Goal: Entertainment & Leisure: Consume media (video, audio)

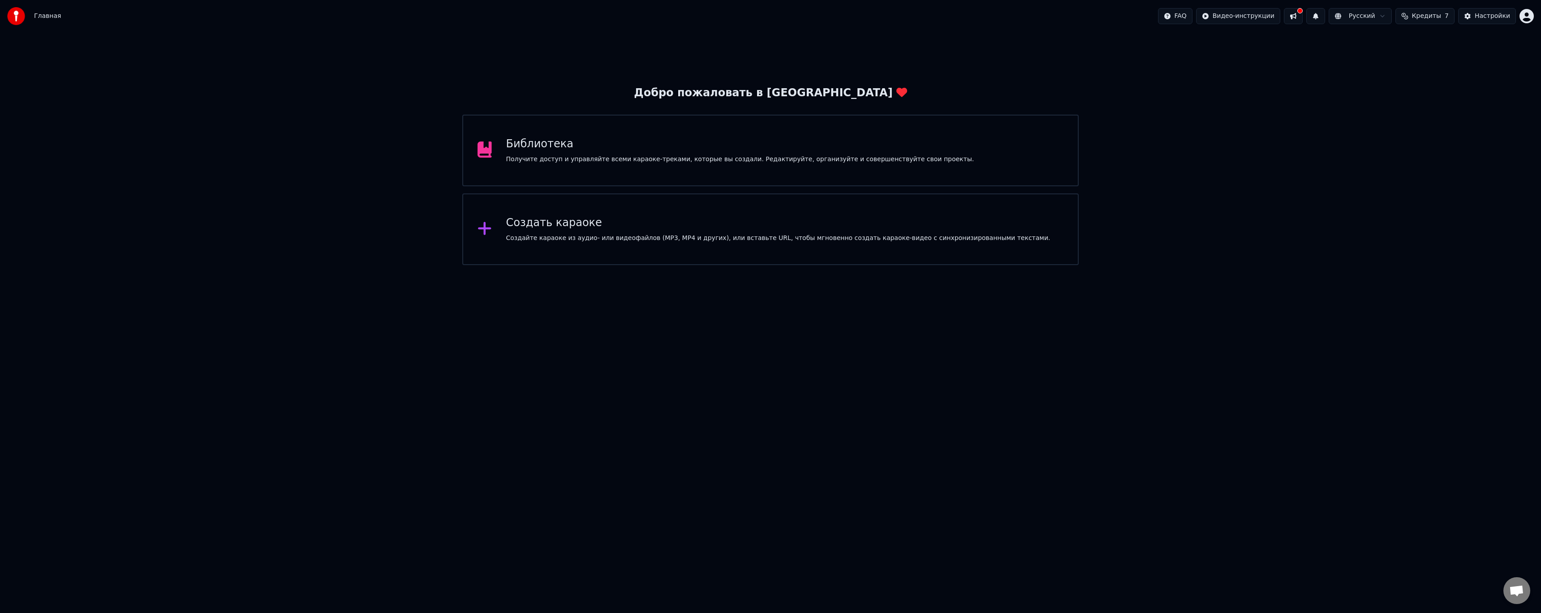
click at [573, 161] on div "Получите доступ и управляйте всеми караоке-треками, которые вы создали. Редакти…" at bounding box center [740, 159] width 468 height 9
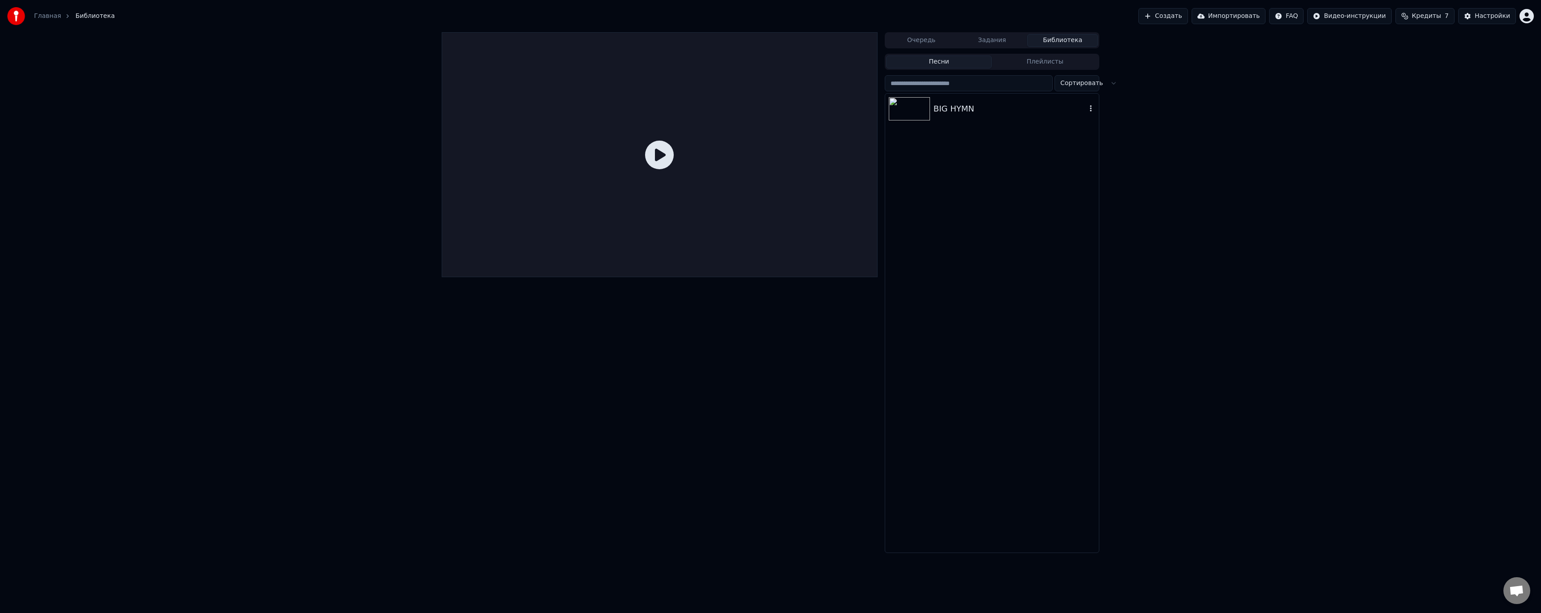
click at [960, 112] on div "BIG HYMN" at bounding box center [1010, 109] width 153 height 13
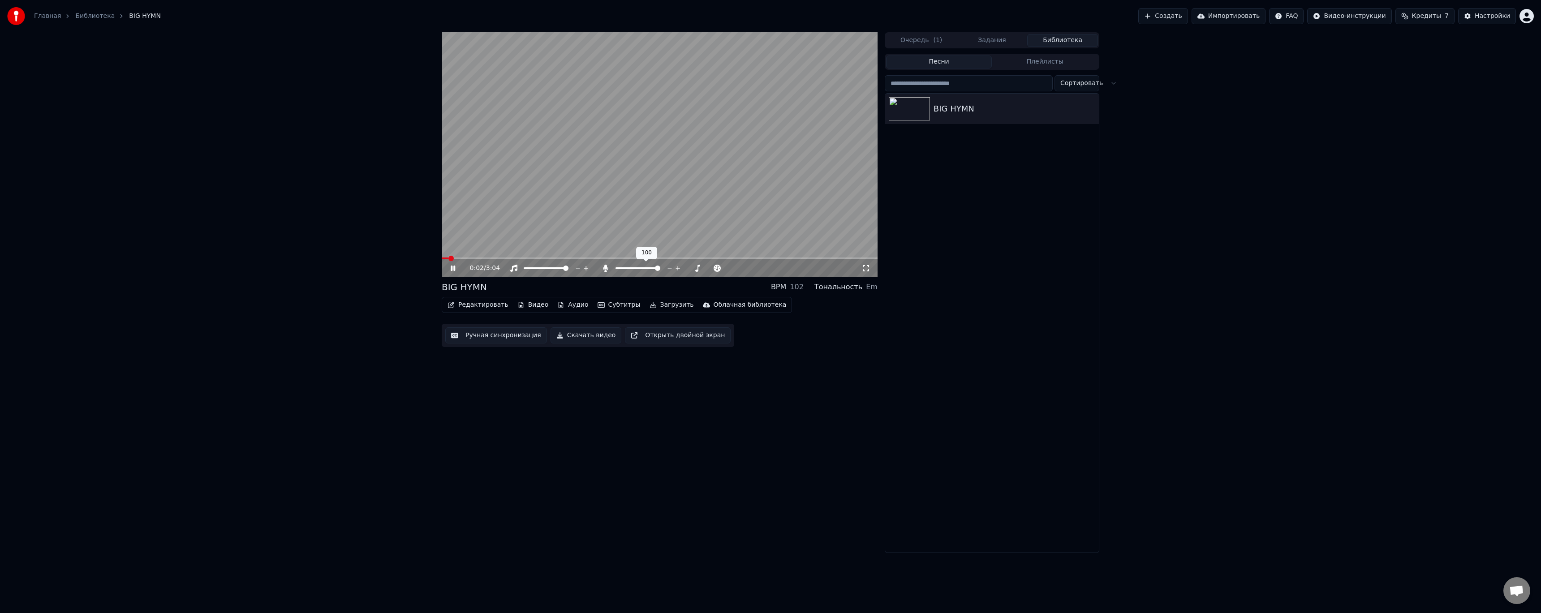
click at [660, 271] on span at bounding box center [657, 268] width 5 height 5
click at [636, 217] on video at bounding box center [660, 154] width 436 height 245
click at [531, 302] on button "Видео" at bounding box center [533, 305] width 39 height 13
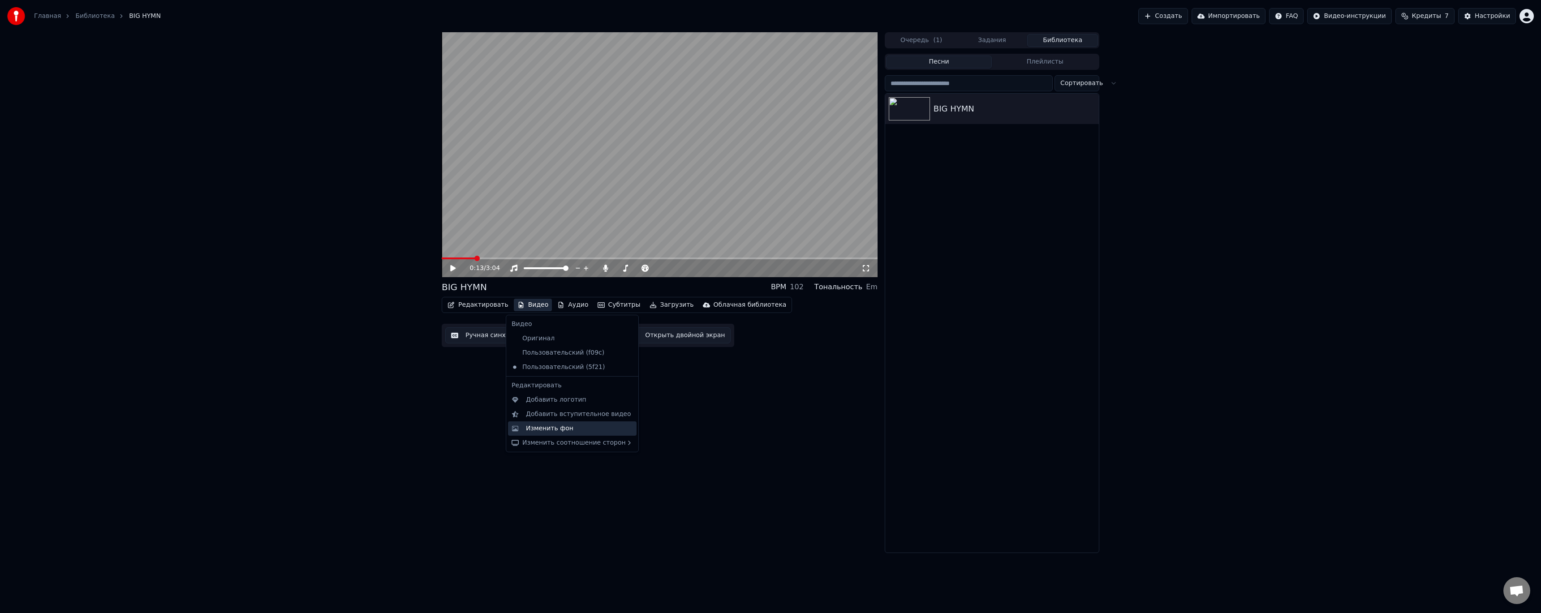
click at [584, 433] on div "Изменить фон" at bounding box center [572, 429] width 129 height 14
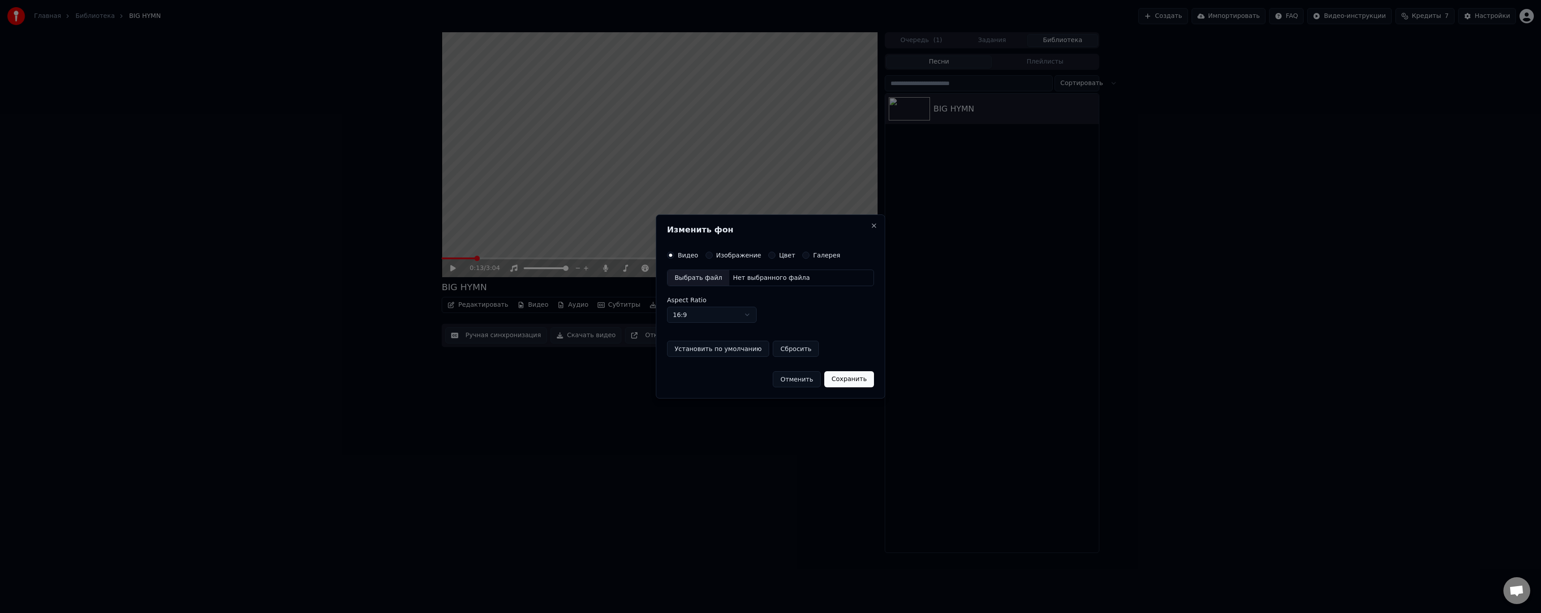
click at [692, 279] on div "Выбрать файл" at bounding box center [699, 278] width 62 height 16
click at [687, 281] on div "Выбрать файл" at bounding box center [699, 278] width 62 height 16
click at [846, 380] on button "Сохранить" at bounding box center [854, 379] width 50 height 16
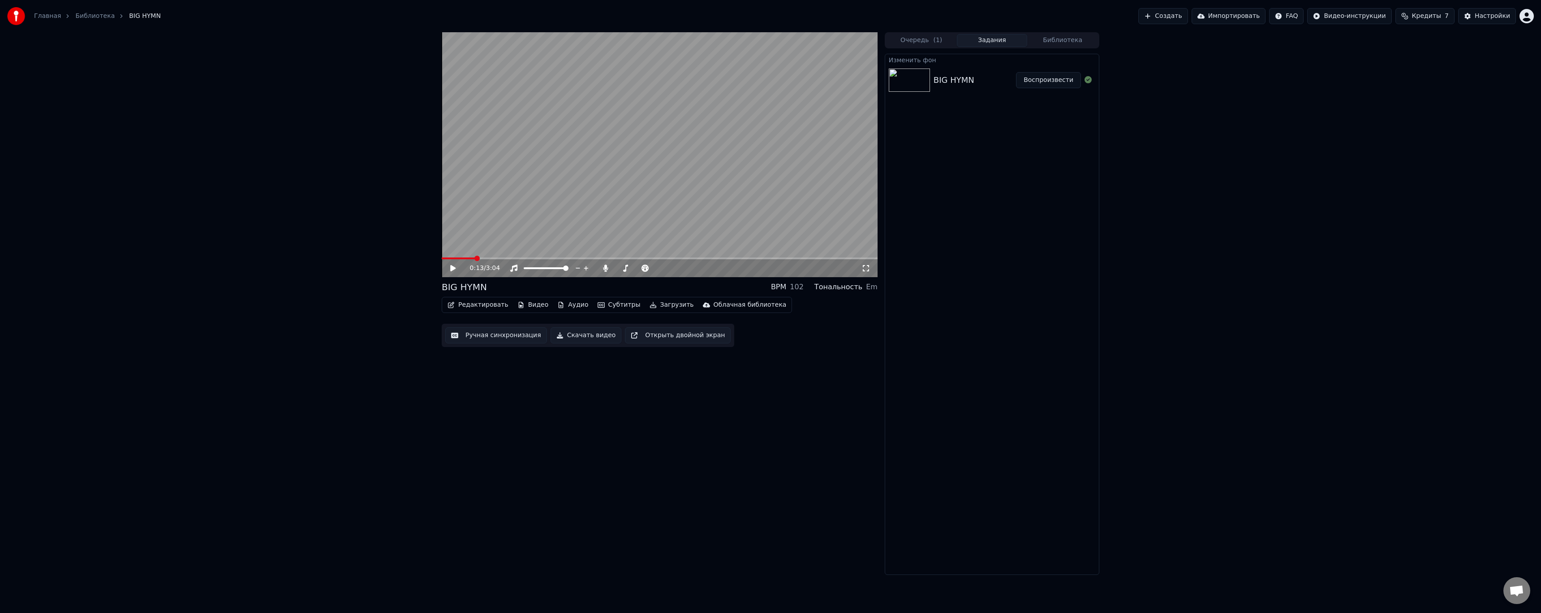
click at [1057, 82] on button "Воспроизвести" at bounding box center [1048, 80] width 65 height 16
drag, startPoint x: 719, startPoint y: 95, endPoint x: 718, endPoint y: 102, distance: 7.2
click at [719, 95] on video at bounding box center [660, 154] width 436 height 245
click at [559, 337] on button "Скачать видео" at bounding box center [586, 336] width 71 height 16
click at [541, 210] on video at bounding box center [660, 154] width 436 height 245
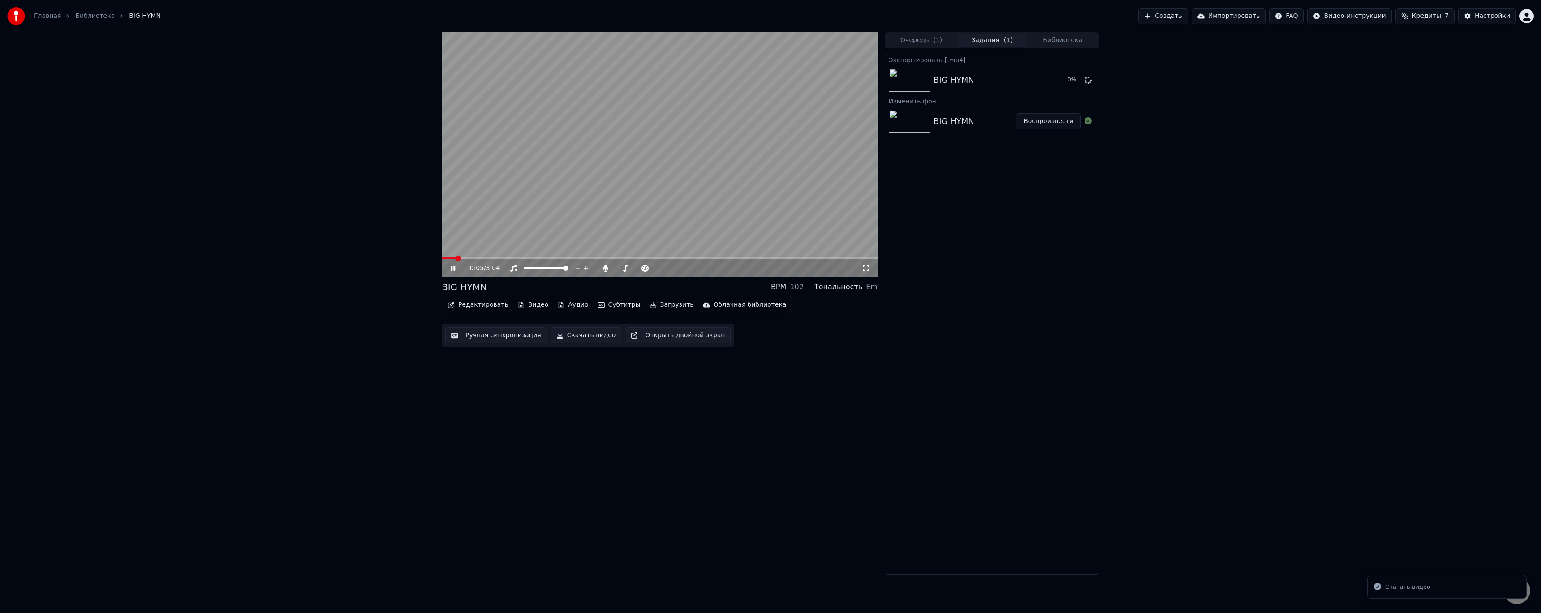
click at [764, 514] on div "0:05 / 3:04 BIG HYMN BPM 102 Тональность Em Редактировать Видео Аудио Субтитры …" at bounding box center [660, 303] width 436 height 543
click at [601, 194] on video at bounding box center [660, 154] width 436 height 245
